Goal: Information Seeking & Learning: Learn about a topic

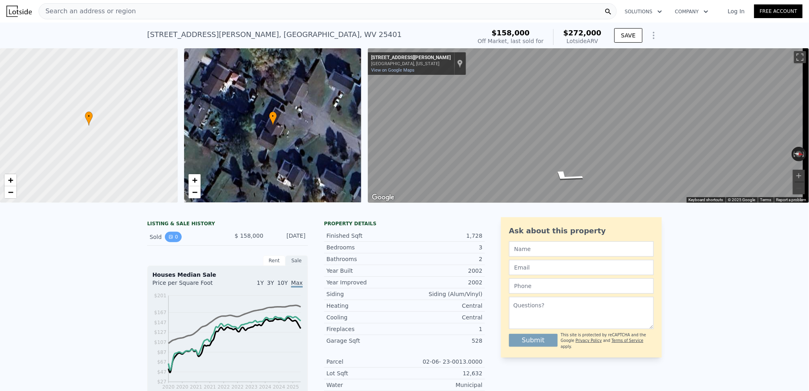
click at [165, 242] on button "0" at bounding box center [173, 237] width 17 height 10
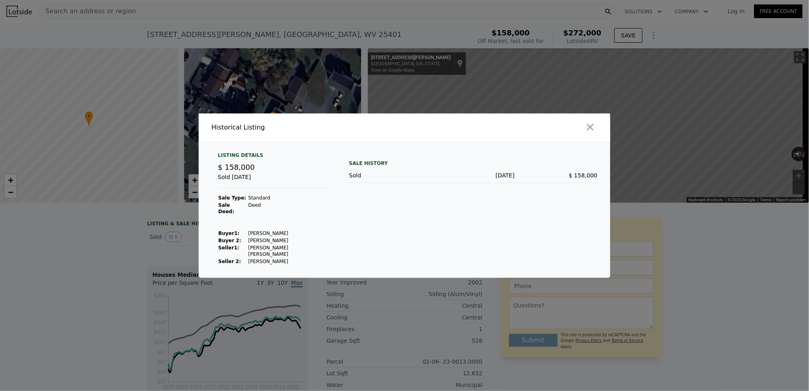
click at [258, 235] on td "[PERSON_NAME]" at bounding box center [289, 233] width 82 height 7
click at [238, 171] on span "$ 158,000" at bounding box center [236, 167] width 37 height 8
click at [591, 132] on icon "button" at bounding box center [590, 126] width 11 height 11
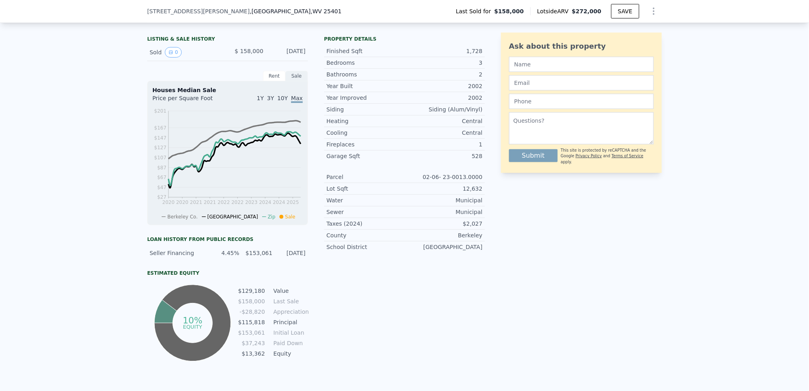
scroll to position [166, 0]
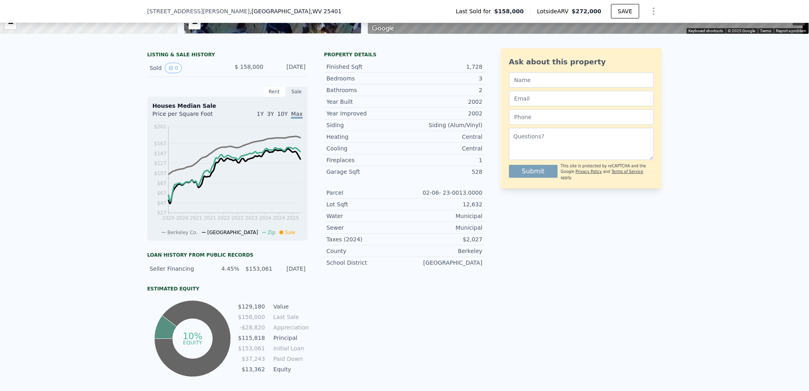
click at [290, 73] on div "[DATE]" at bounding box center [288, 68] width 36 height 10
click at [254, 70] on span "$ 158,000" at bounding box center [249, 67] width 29 height 6
click at [171, 273] on div "Seller Financing" at bounding box center [178, 269] width 57 height 8
click at [169, 70] on icon "View historical data" at bounding box center [171, 68] width 5 height 5
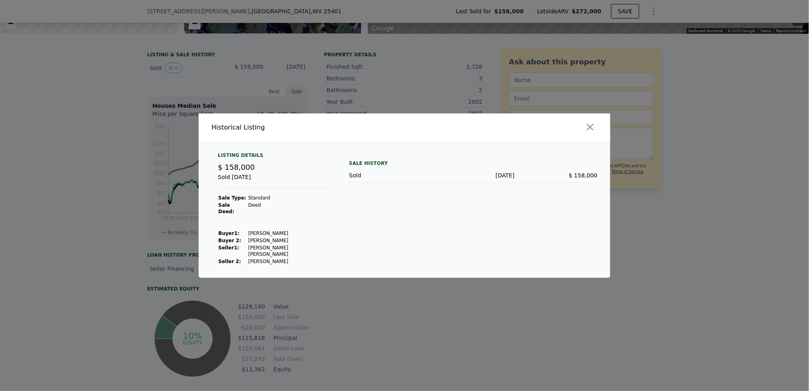
click at [227, 238] on strong "Buyer 2:" at bounding box center [229, 241] width 23 height 6
click at [226, 232] on strong "Buyer 1 :" at bounding box center [228, 233] width 21 height 6
click at [234, 162] on div "Listing Details" at bounding box center [274, 157] width 112 height 10
click at [589, 130] on icon "button" at bounding box center [590, 126] width 7 height 7
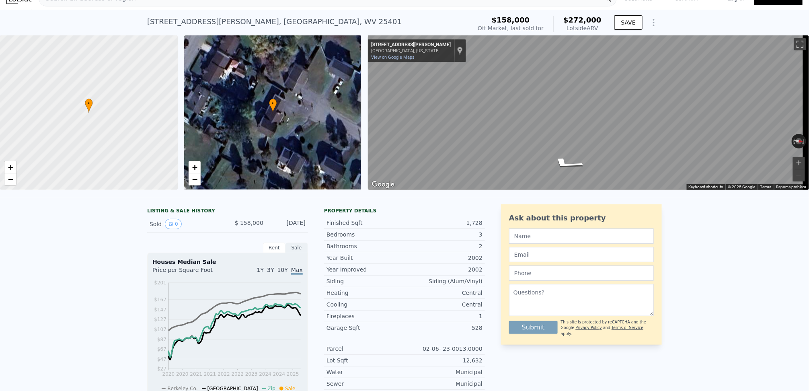
scroll to position [0, 0]
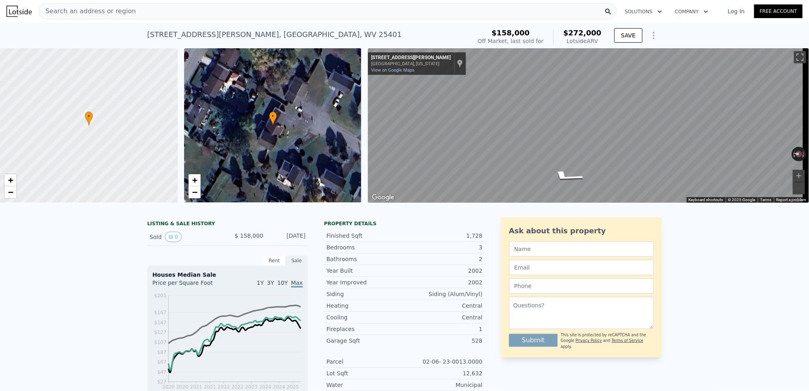
click at [650, 36] on icon "Show Options" at bounding box center [654, 36] width 10 height 10
click at [516, 41] on div "Off Market, last sold for" at bounding box center [511, 41] width 66 height 8
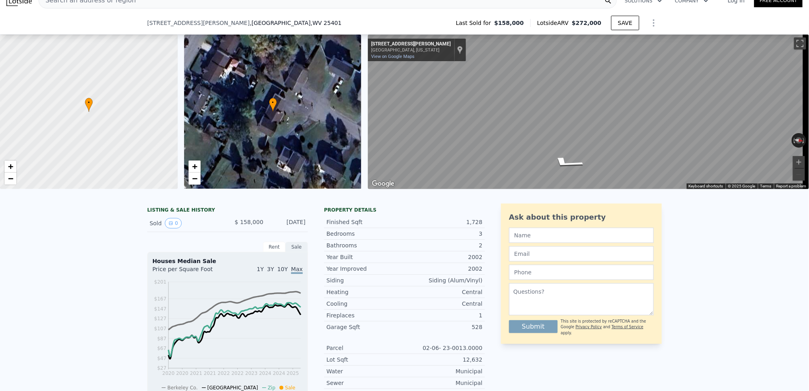
scroll to position [82, 0]
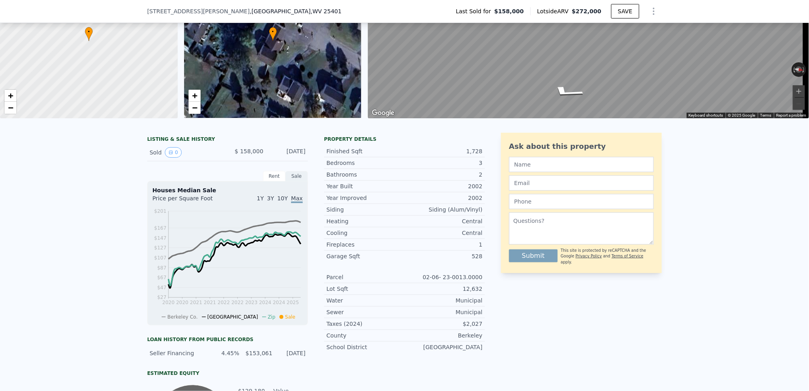
click at [272, 181] on div "Rent" at bounding box center [274, 176] width 23 height 10
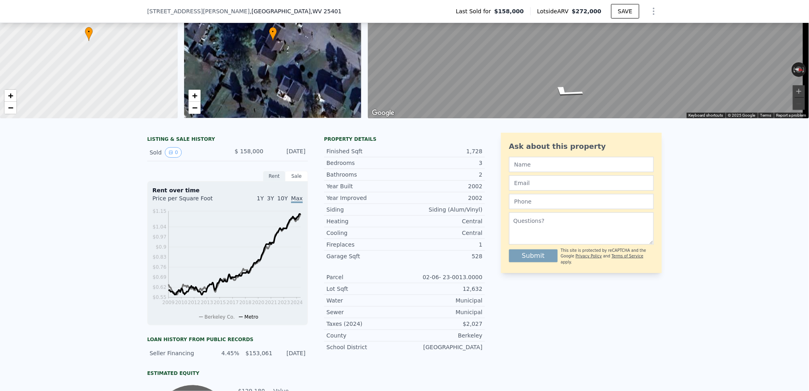
click at [286, 181] on div "Sale" at bounding box center [297, 176] width 23 height 10
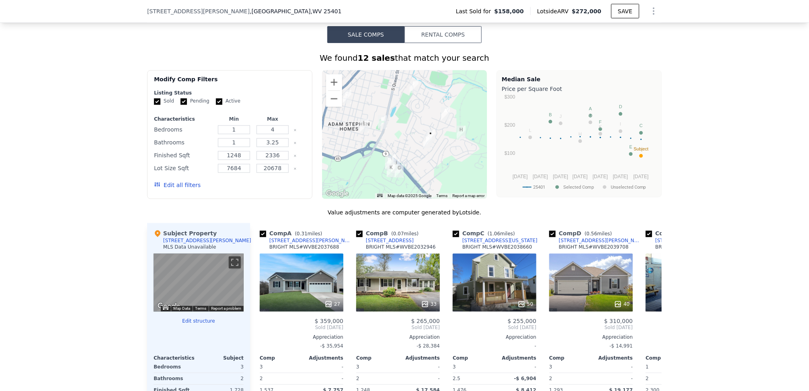
scroll to position [335, 0]
